Goal: Find specific page/section: Find specific page/section

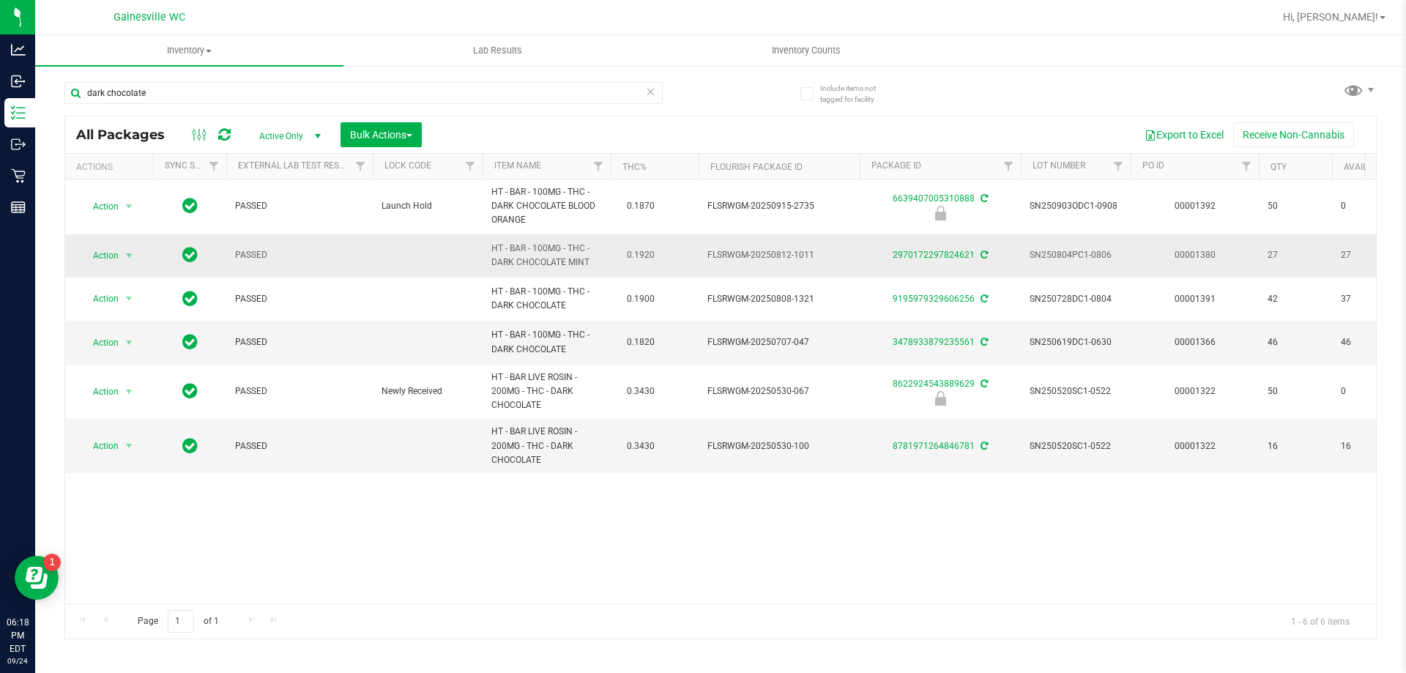
scroll to position [0, 55]
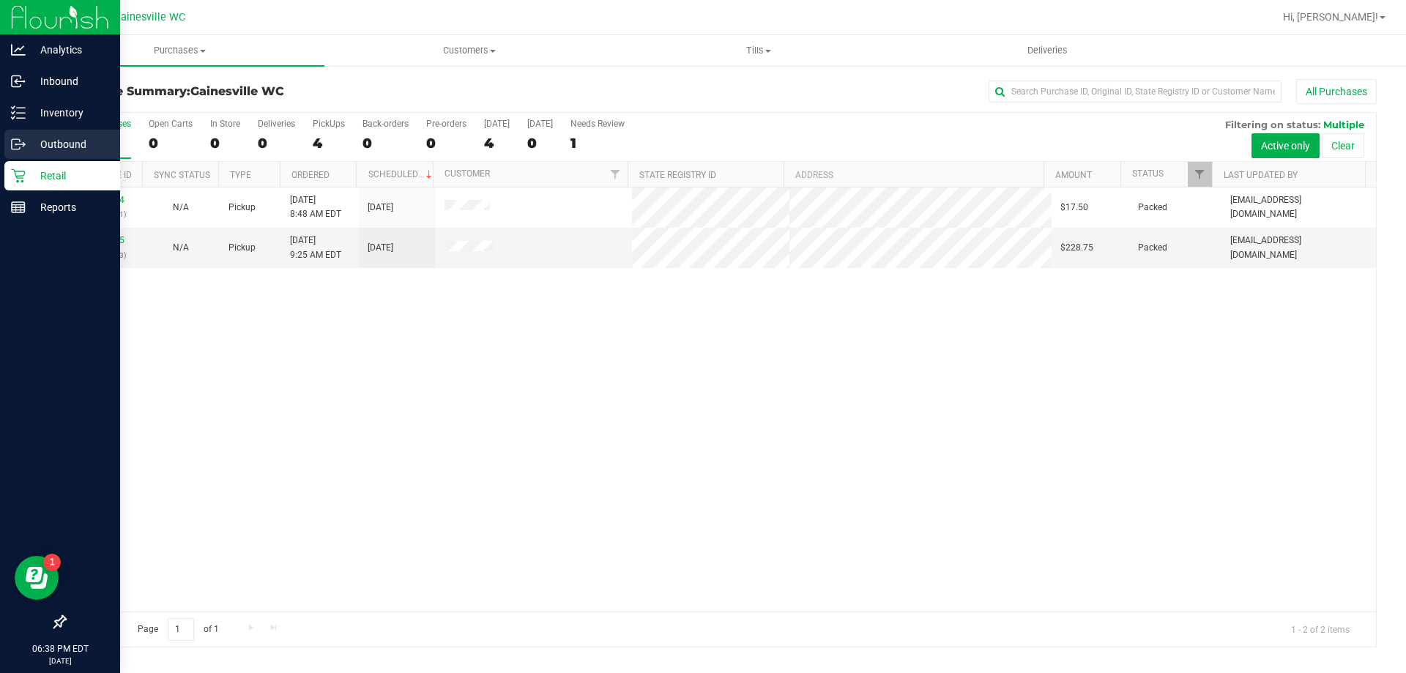
click at [77, 150] on p "Outbound" at bounding box center [70, 144] width 88 height 18
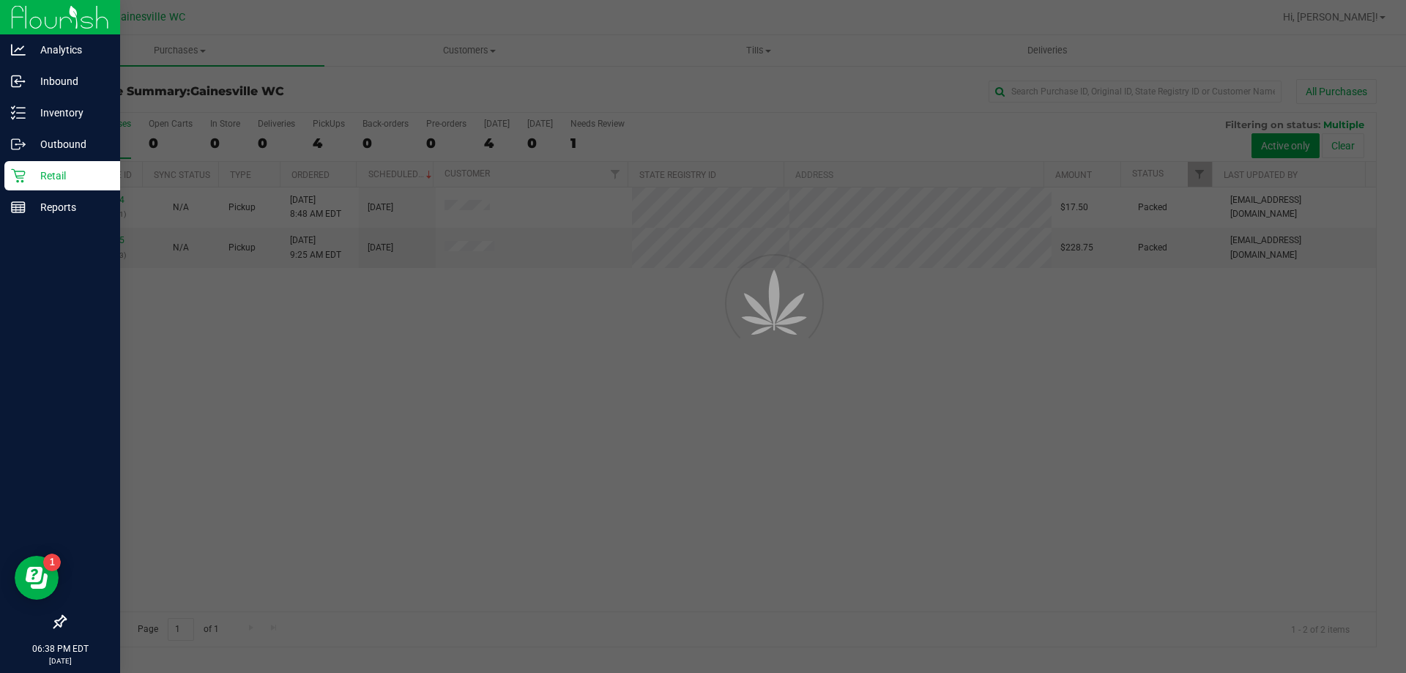
click at [66, 171] on p "Retail" at bounding box center [70, 176] width 88 height 18
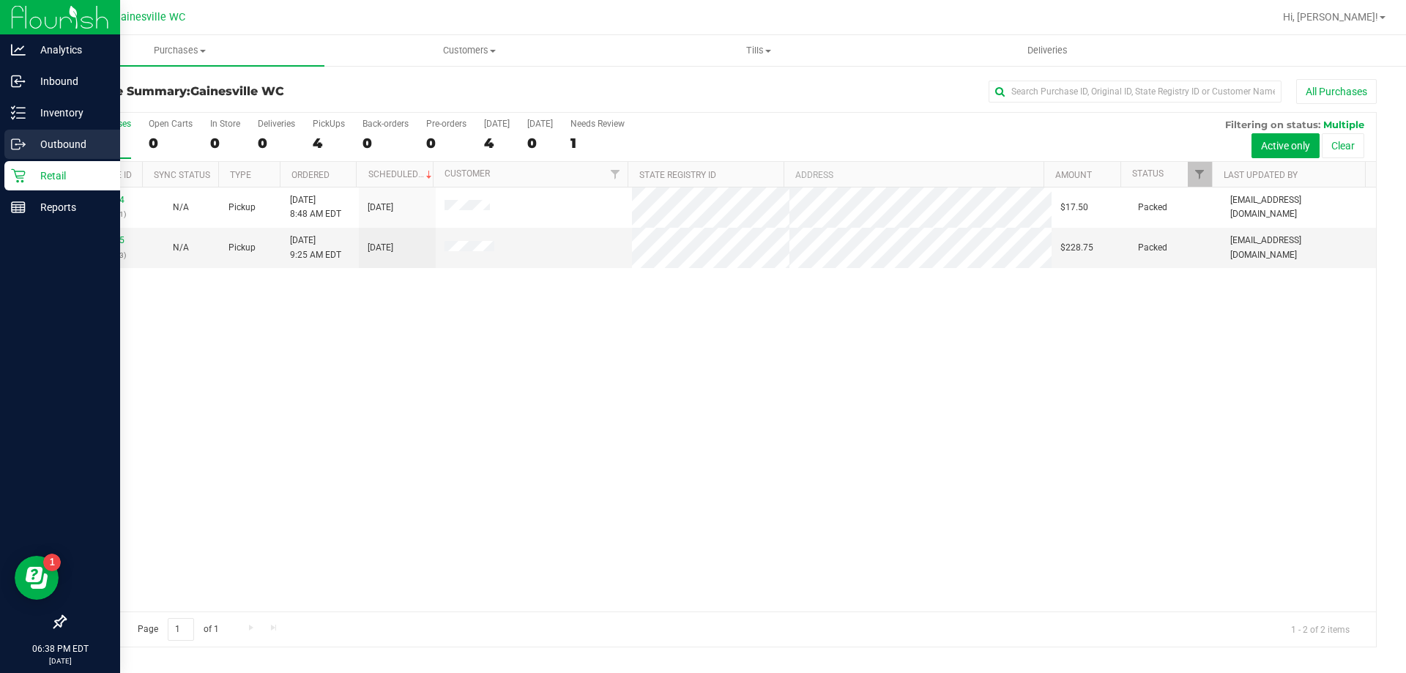
click at [76, 143] on p "Outbound" at bounding box center [70, 144] width 88 height 18
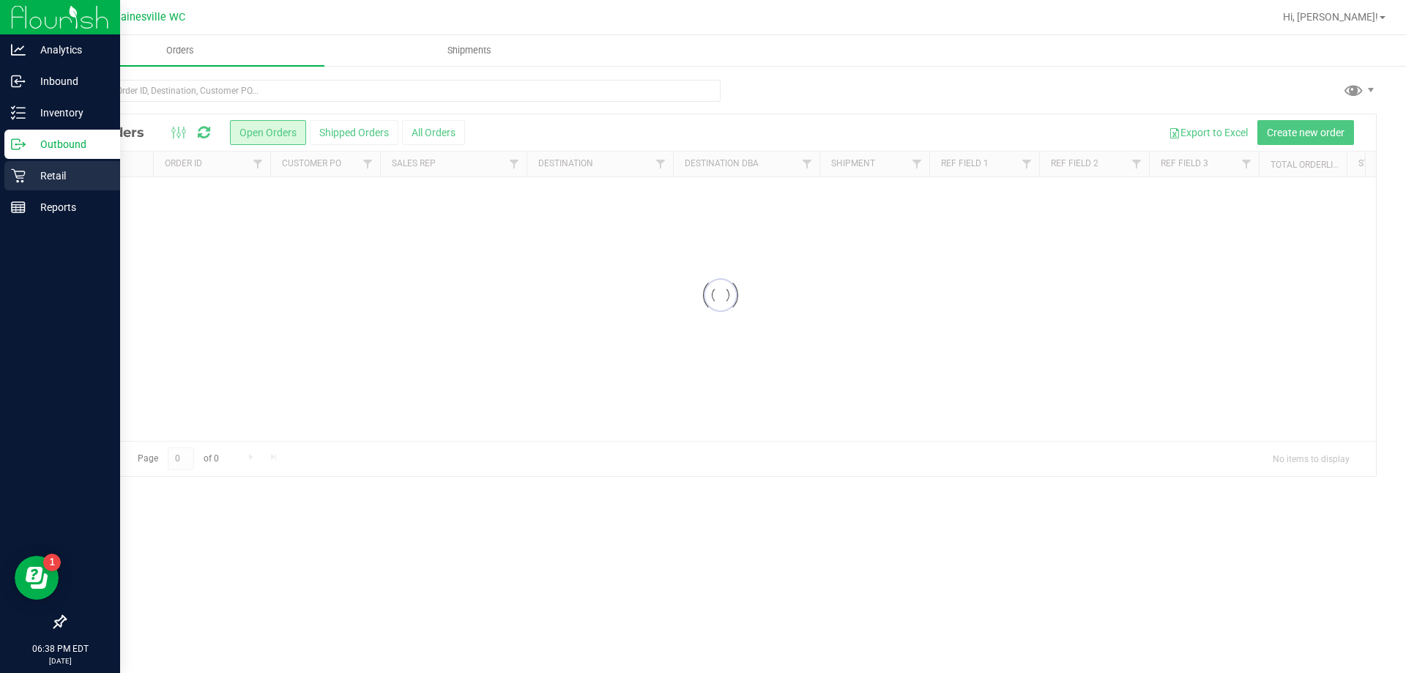
click at [55, 171] on p "Retail" at bounding box center [70, 176] width 88 height 18
click at [42, 168] on p "Retail" at bounding box center [70, 176] width 88 height 18
